Goal: Navigation & Orientation: Find specific page/section

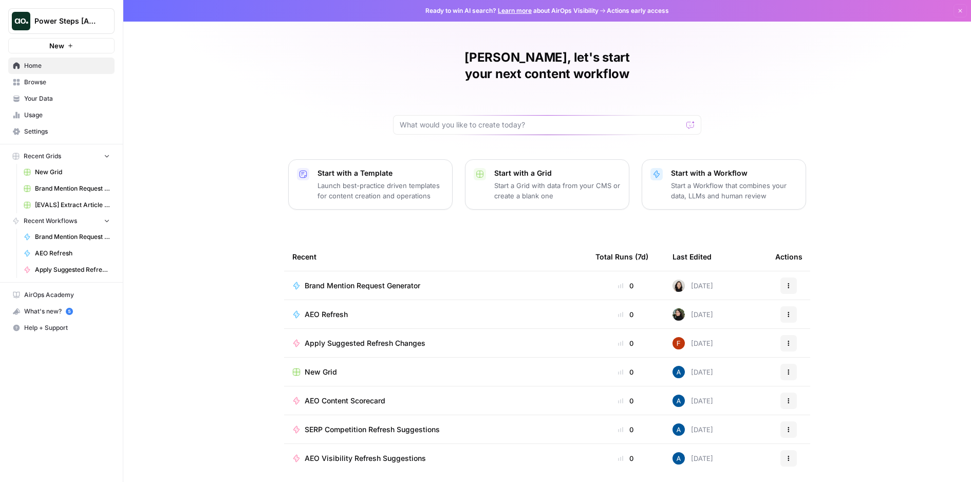
click at [60, 22] on span "Power Steps [Admin]" at bounding box center [65, 21] width 62 height 10
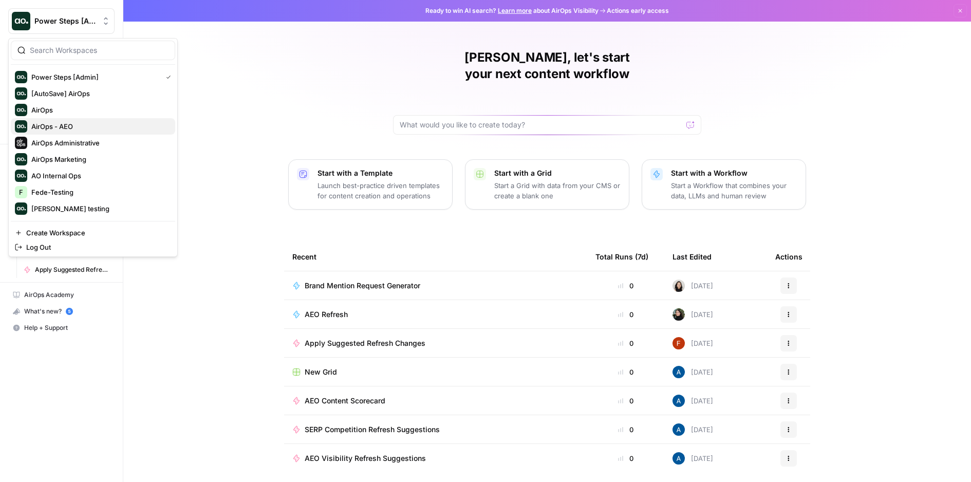
click at [80, 127] on span "AirOps - AEO" at bounding box center [99, 126] width 136 height 10
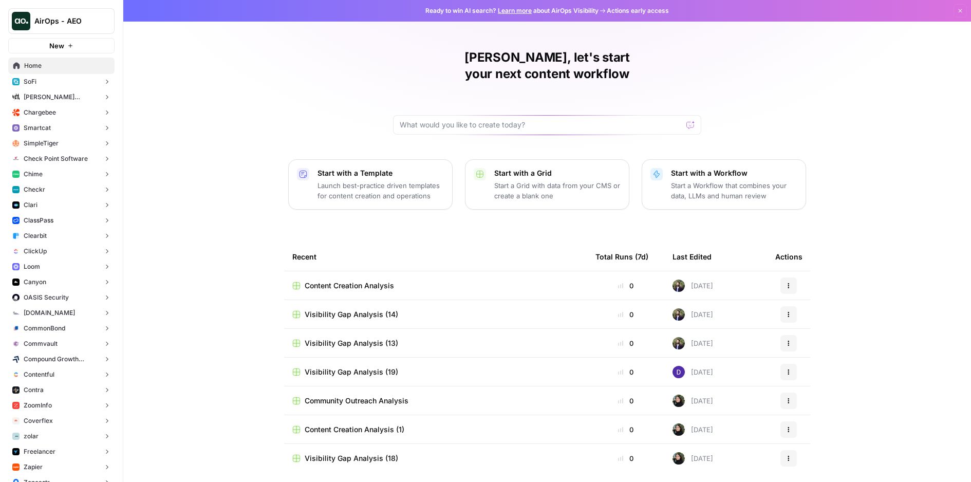
click at [41, 190] on span "Checkr" at bounding box center [35, 189] width 22 height 9
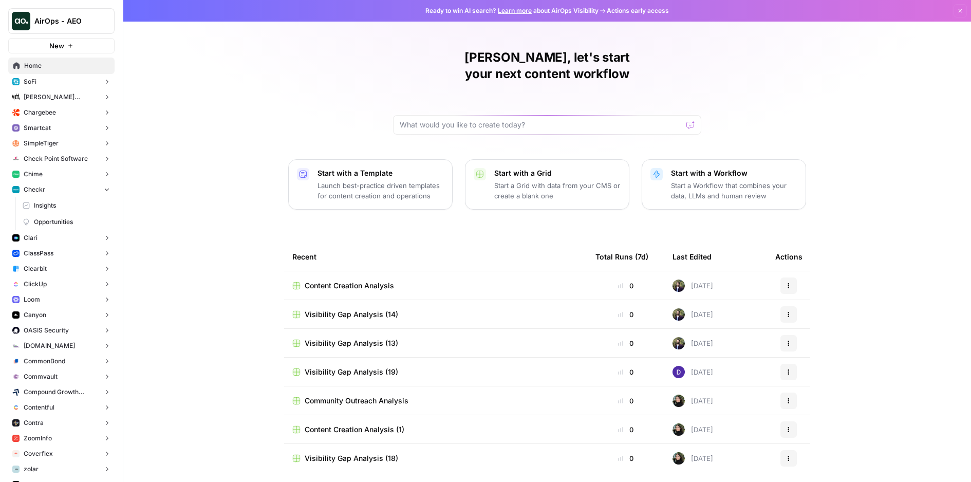
click at [48, 222] on span "Opportunities" at bounding box center [72, 221] width 76 height 9
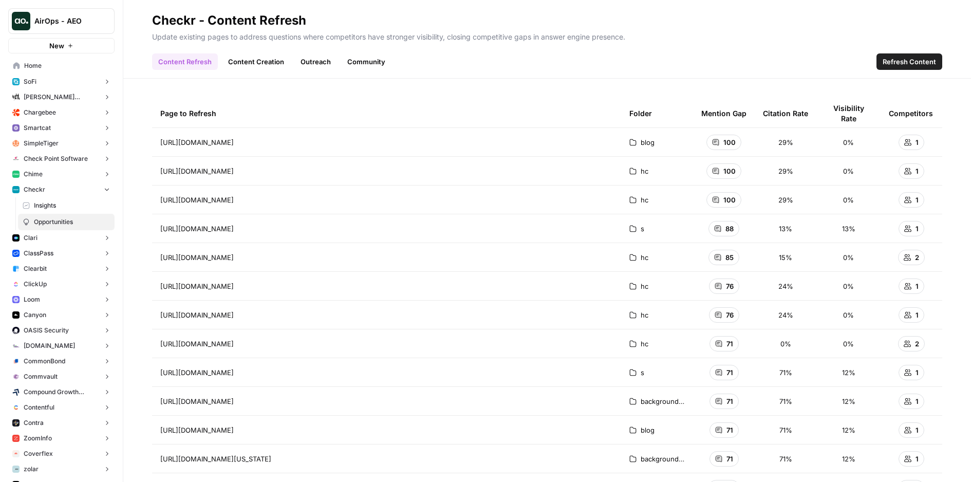
click at [267, 62] on link "Content Creation" at bounding box center [256, 61] width 68 height 16
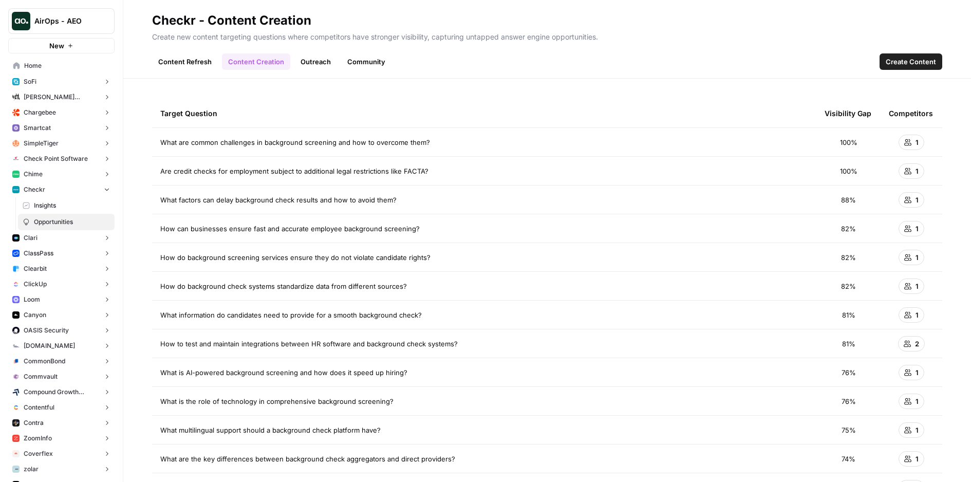
click at [313, 62] on link "Outreach" at bounding box center [315, 61] width 43 height 16
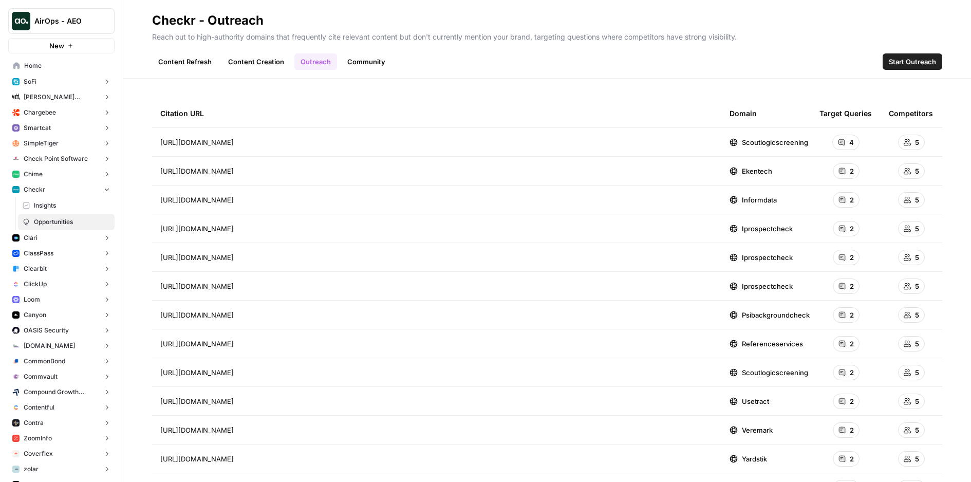
click at [363, 57] on link "Community" at bounding box center [366, 61] width 50 height 16
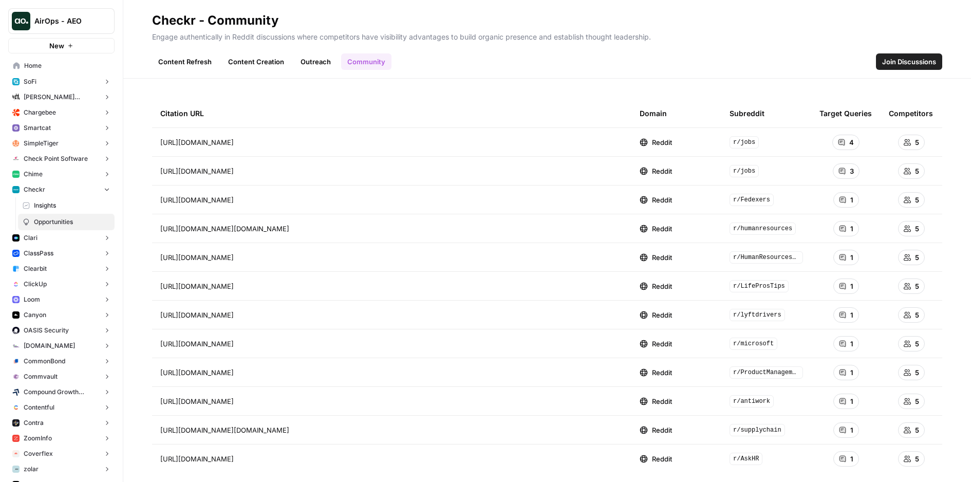
click at [174, 60] on link "Content Refresh" at bounding box center [185, 61] width 66 height 16
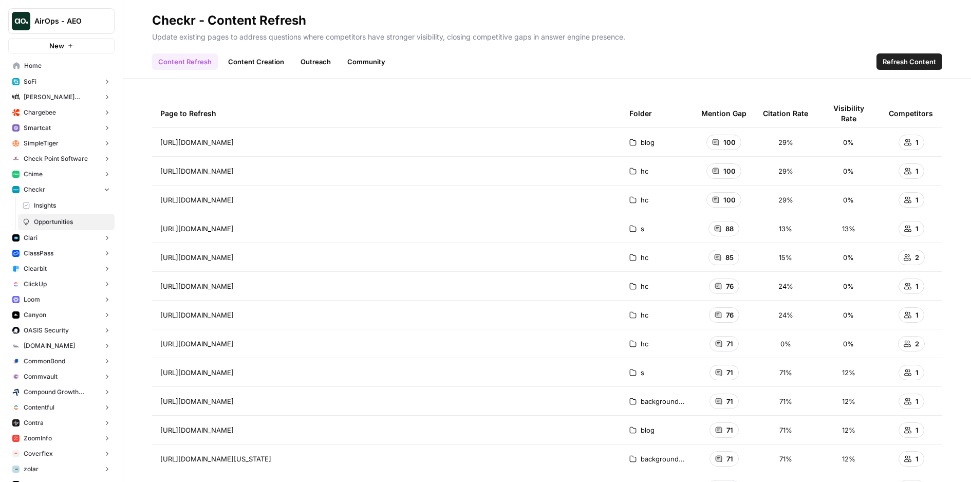
click at [259, 63] on link "Content Creation" at bounding box center [256, 61] width 68 height 16
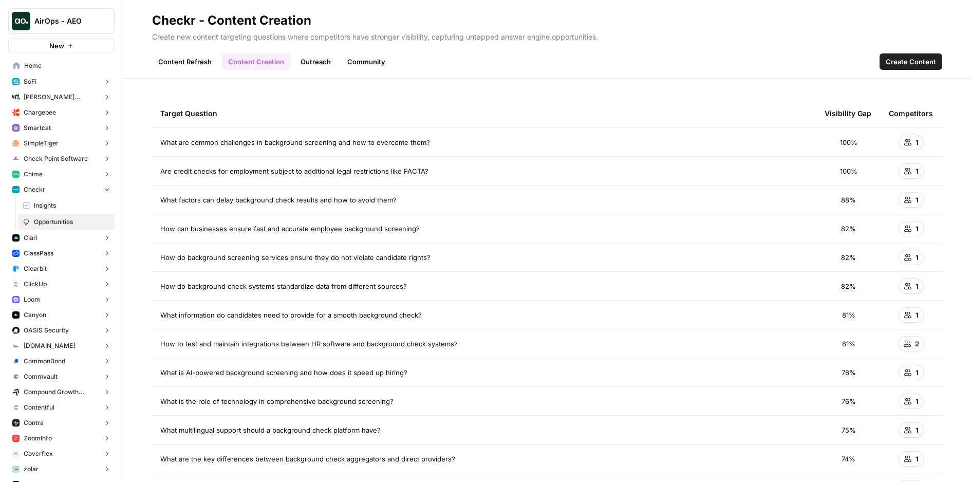
click at [310, 66] on link "Outreach" at bounding box center [315, 61] width 43 height 16
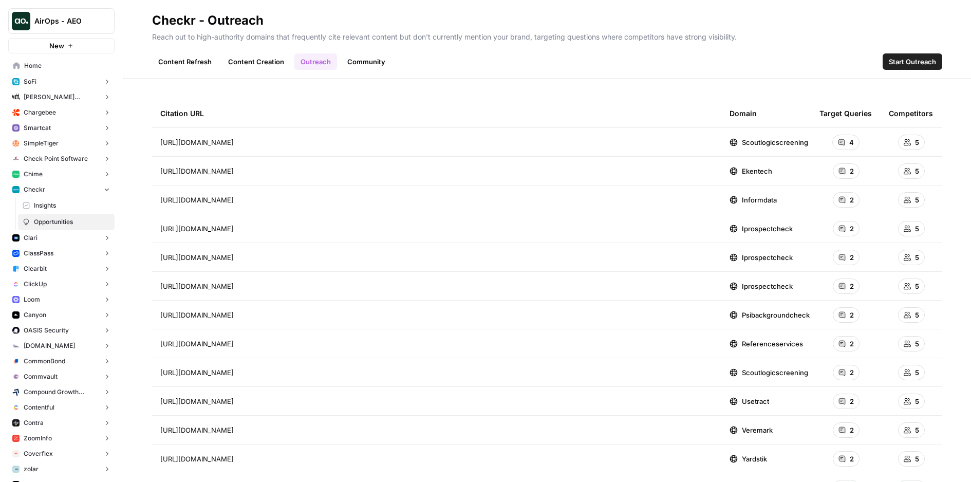
click at [365, 67] on link "Community" at bounding box center [366, 61] width 50 height 16
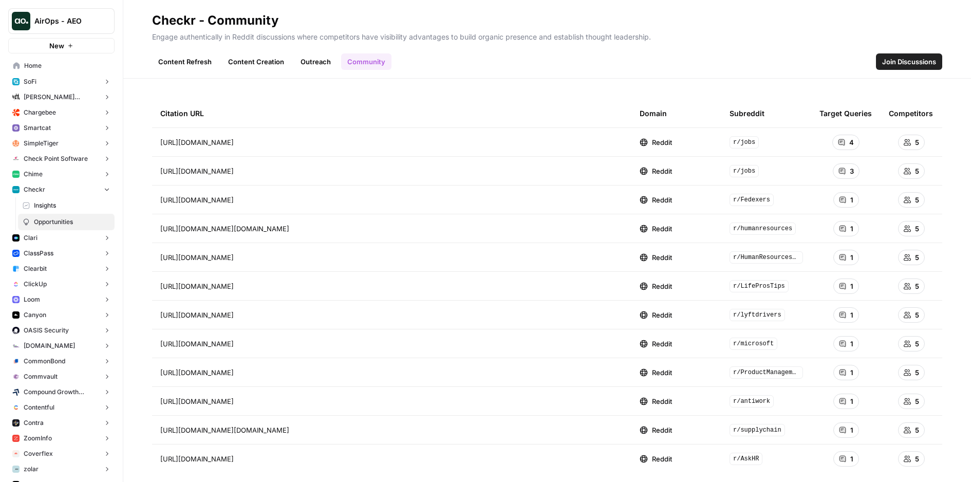
click at [300, 58] on link "Outreach" at bounding box center [315, 61] width 43 height 16
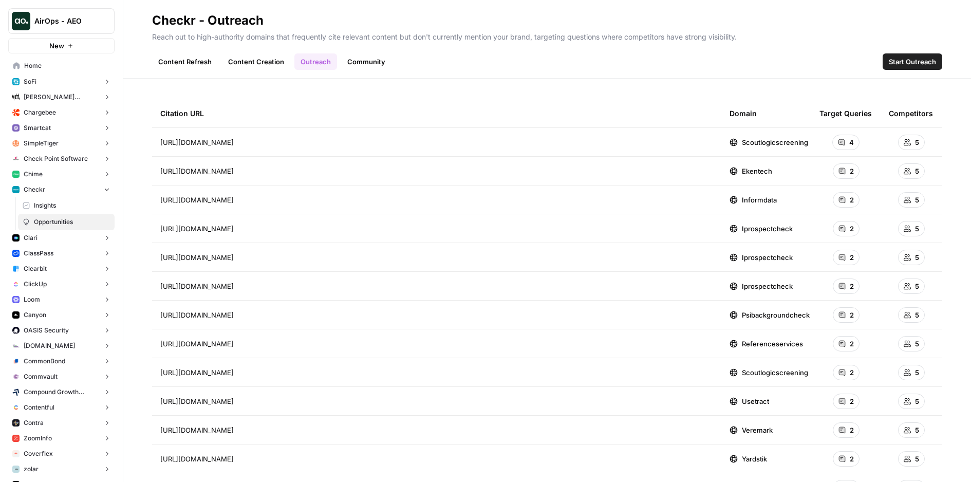
click at [257, 60] on link "Content Creation" at bounding box center [256, 61] width 68 height 16
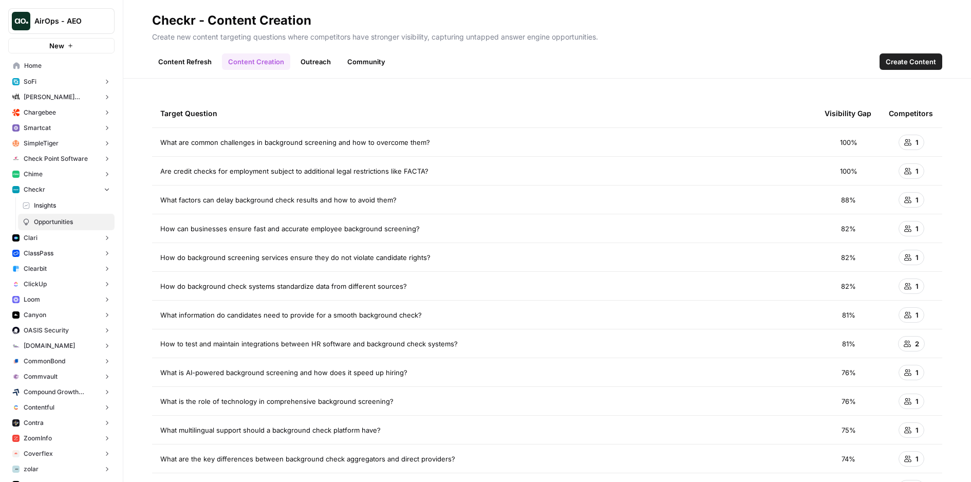
click at [162, 66] on link "Content Refresh" at bounding box center [185, 61] width 66 height 16
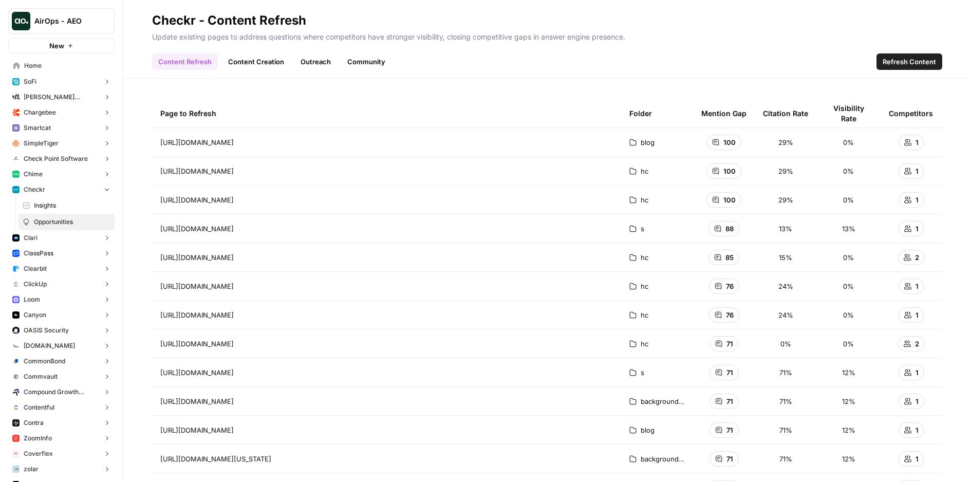
click at [178, 64] on link "Content Refresh" at bounding box center [185, 61] width 66 height 16
click at [255, 63] on link "Content Creation" at bounding box center [256, 61] width 68 height 16
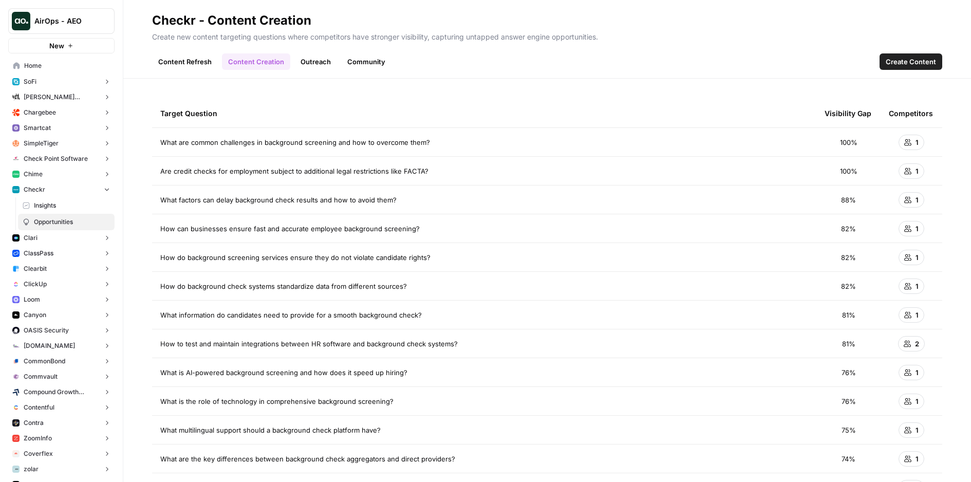
click at [312, 63] on link "Outreach" at bounding box center [315, 61] width 43 height 16
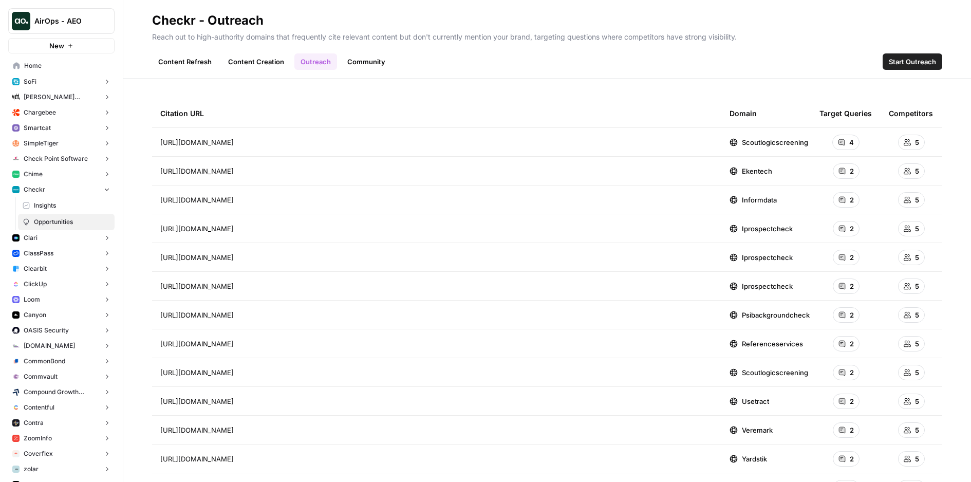
click at [357, 62] on link "Community" at bounding box center [366, 61] width 50 height 16
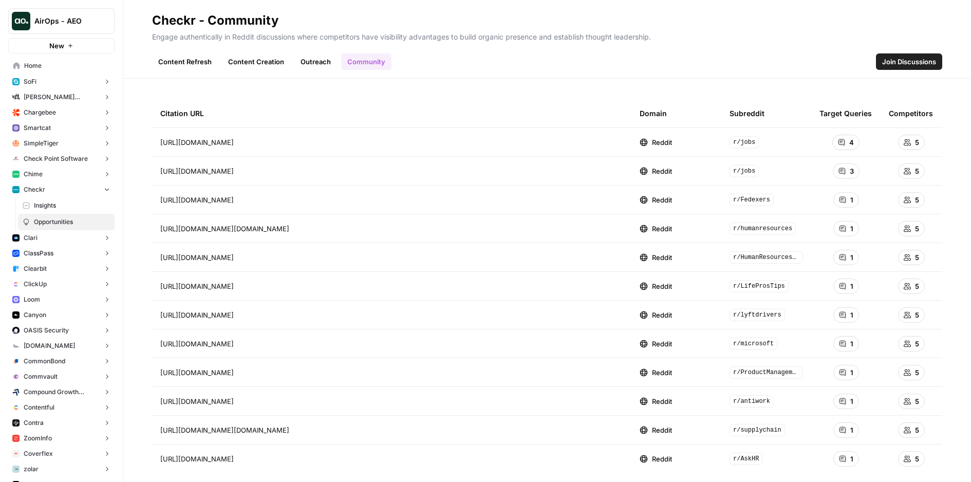
click at [310, 60] on link "Outreach" at bounding box center [315, 61] width 43 height 16
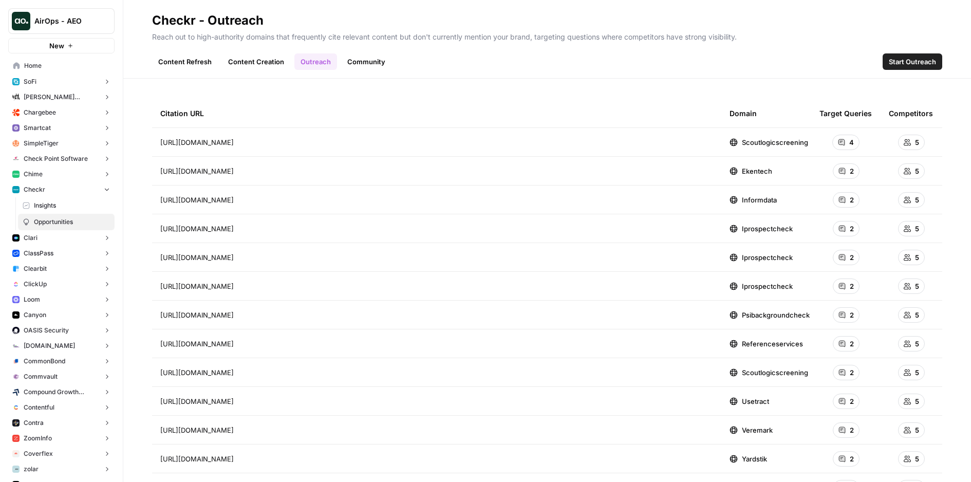
click at [258, 63] on link "Content Creation" at bounding box center [256, 61] width 68 height 16
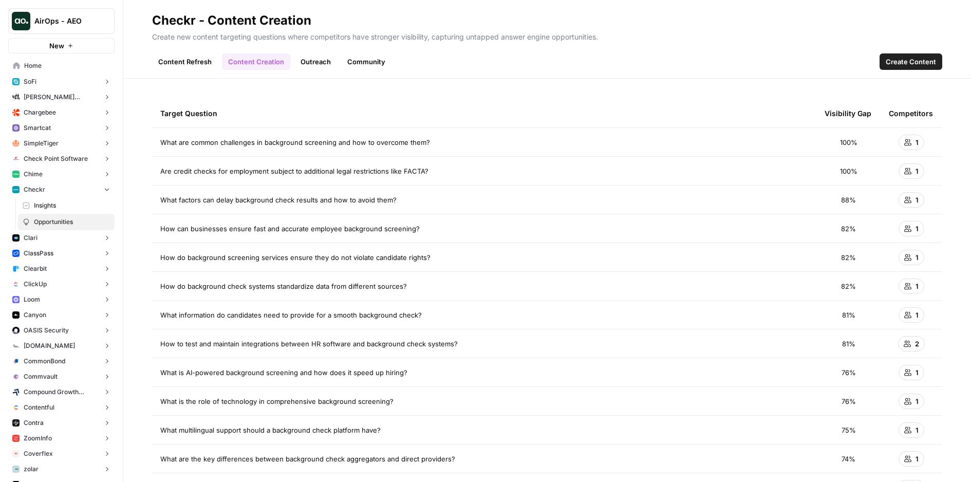
click at [186, 63] on link "Content Refresh" at bounding box center [185, 61] width 66 height 16
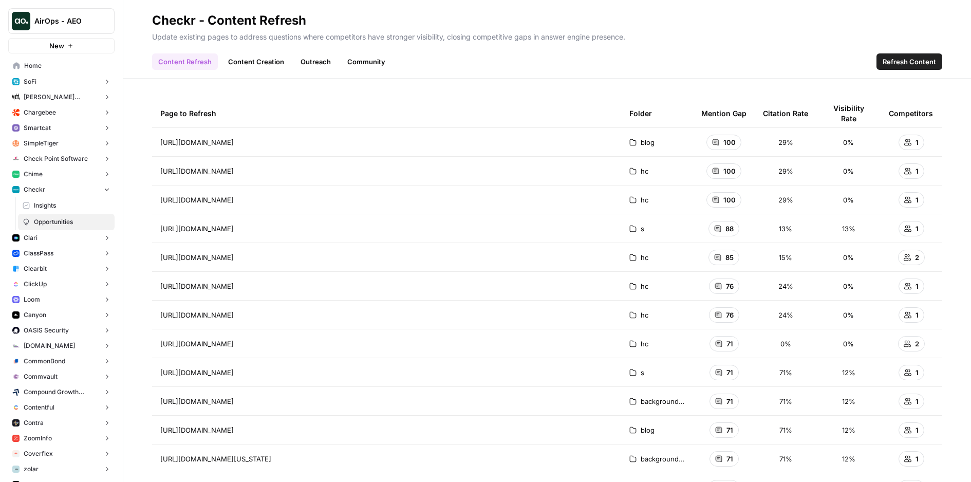
drag, startPoint x: 150, startPoint y: 143, endPoint x: 382, endPoint y: 148, distance: 232.8
click at [382, 148] on div "Page to Refresh Folder Mention Gap Citation Rate Visibility Rate Competitors [U…" at bounding box center [547, 280] width 848 height 403
click at [304, 100] on div "Page to Refresh" at bounding box center [386, 113] width 453 height 28
drag, startPoint x: 289, startPoint y: 102, endPoint x: 183, endPoint y: 117, distance: 107.0
click at [183, 117] on div "Page to Refresh" at bounding box center [386, 113] width 453 height 28
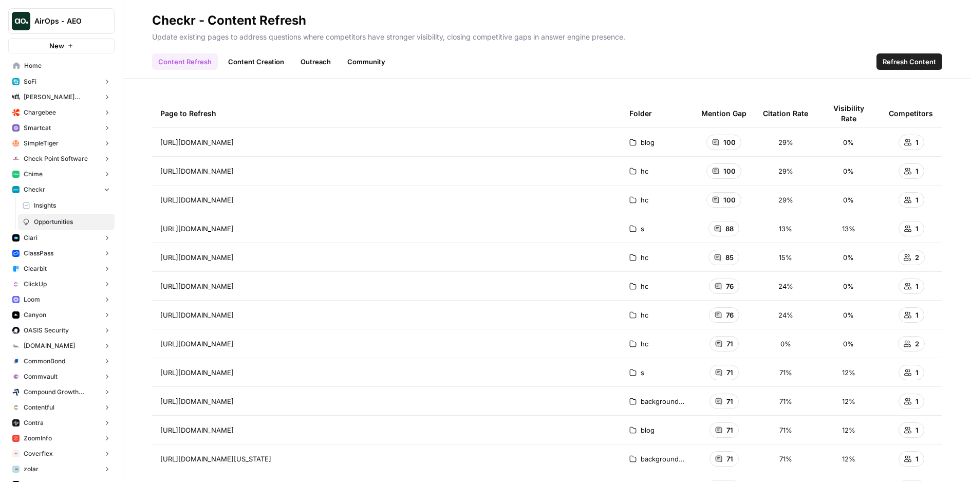
click at [238, 113] on div "Page to Refresh" at bounding box center [386, 113] width 453 height 28
click at [255, 64] on link "Content Creation" at bounding box center [256, 61] width 68 height 16
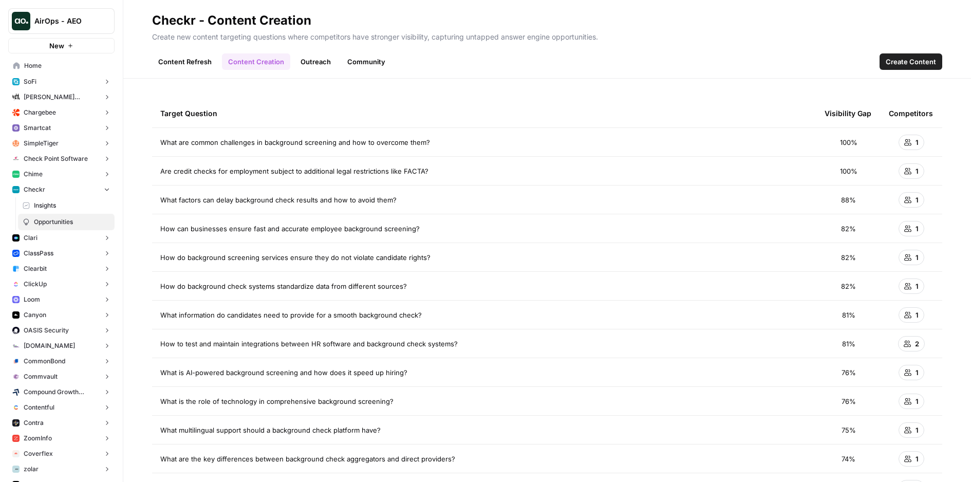
click at [324, 69] on link "Outreach" at bounding box center [315, 61] width 43 height 16
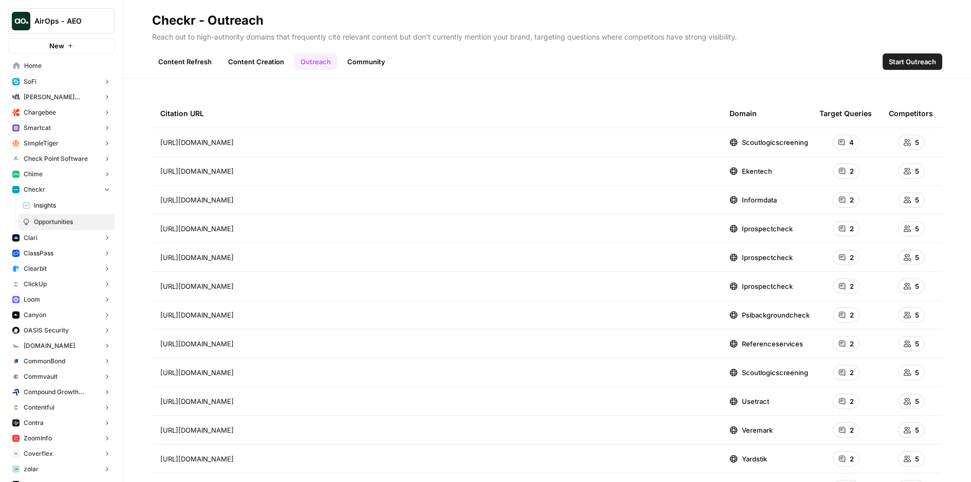
click at [369, 66] on link "Community" at bounding box center [366, 61] width 50 height 16
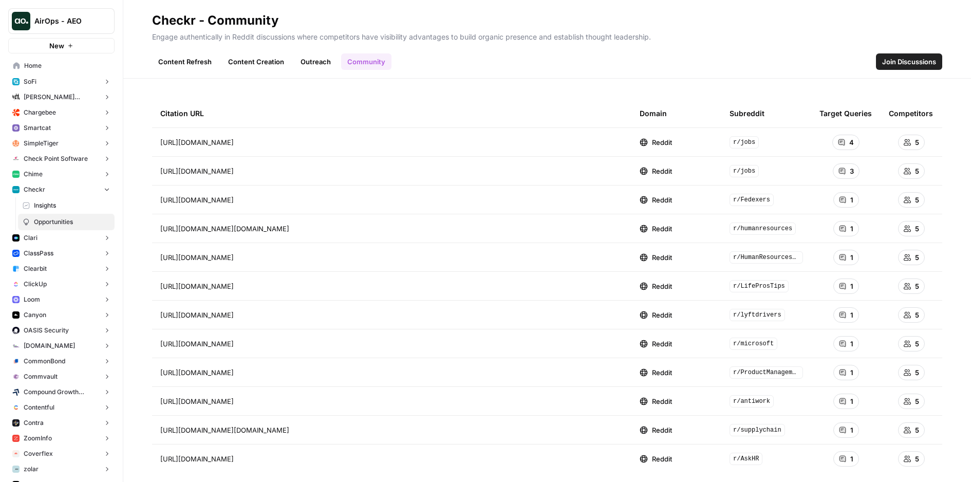
click at [314, 60] on link "Outreach" at bounding box center [315, 61] width 43 height 16
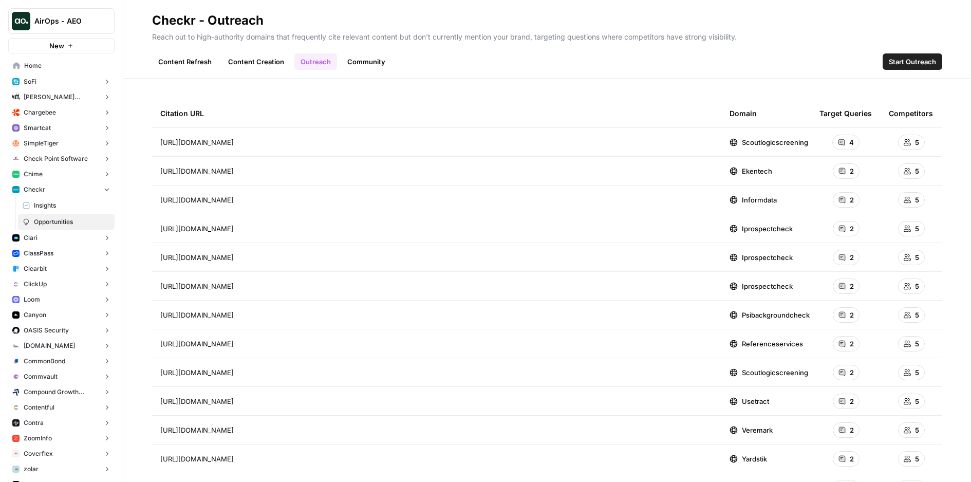
click at [270, 64] on link "Content Creation" at bounding box center [256, 61] width 68 height 16
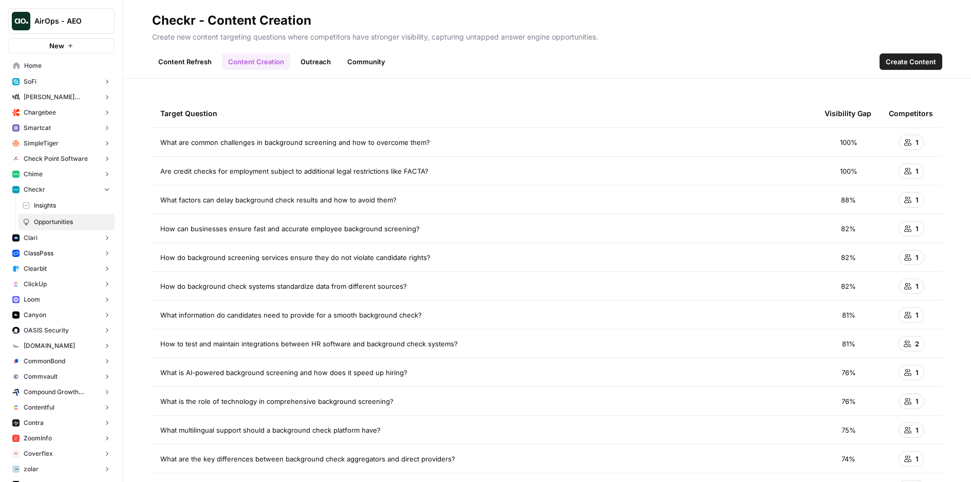
click at [192, 62] on link "Content Refresh" at bounding box center [185, 61] width 66 height 16
